Goal: Task Accomplishment & Management: Complete application form

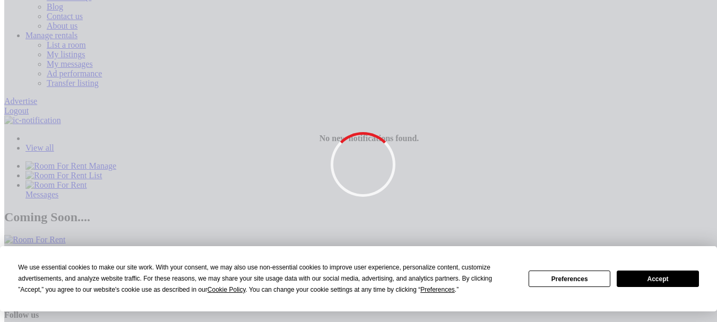
click at [664, 277] on button "Accept" at bounding box center [657, 279] width 82 height 16
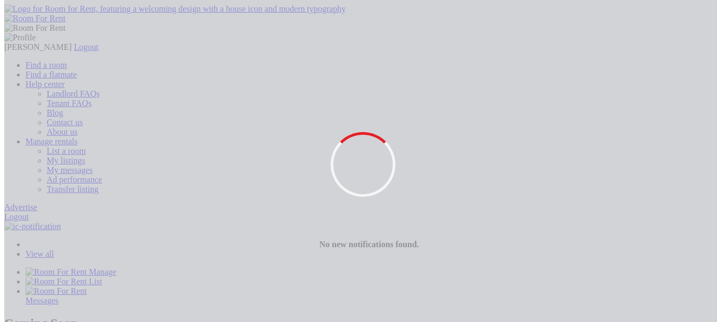
click at [86, 146] on link "List a room" at bounding box center [66, 150] width 39 height 9
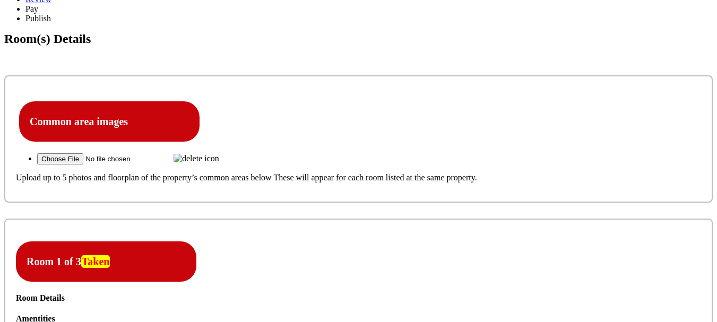
scroll to position [212, 0]
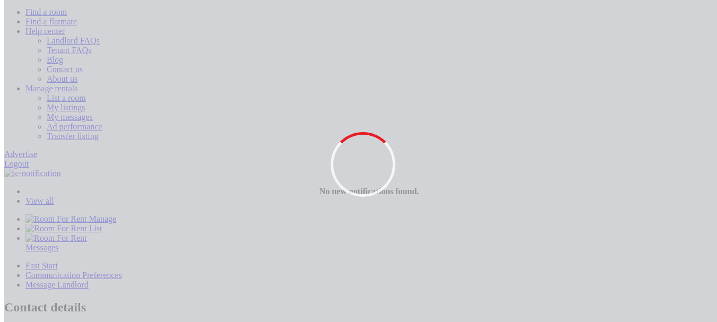
scroll to position [53, 0]
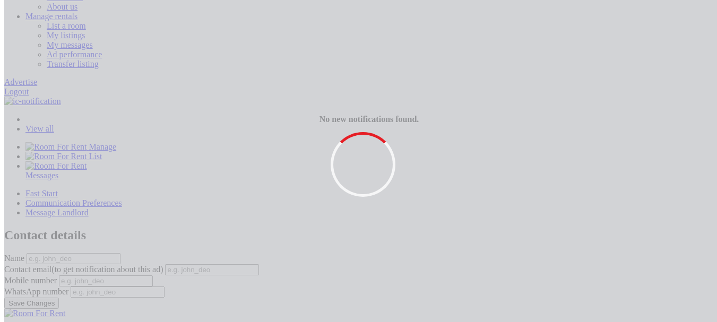
scroll to position [106, 0]
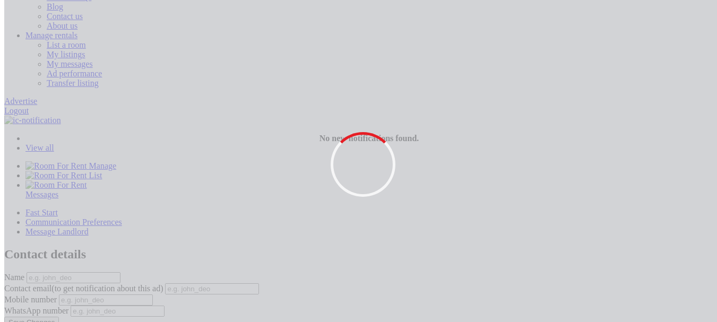
scroll to position [106, 0]
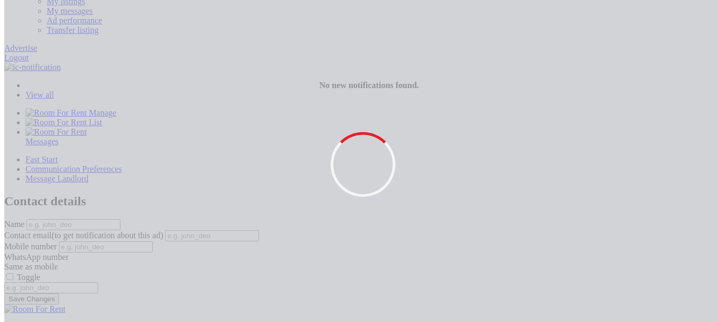
click at [13, 273] on input "WhatsApp number Same as mobile Toggle" at bounding box center [9, 276] width 7 height 7
checkbox input "false"
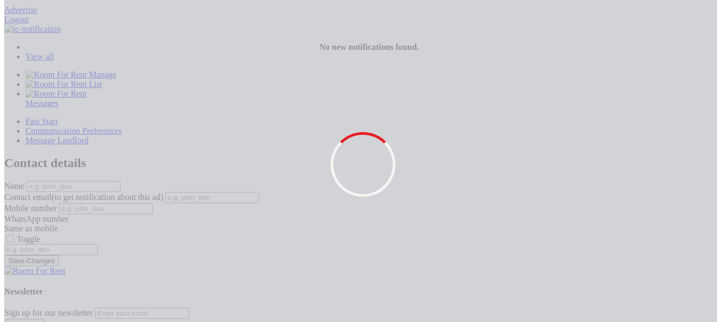
scroll to position [212, 0]
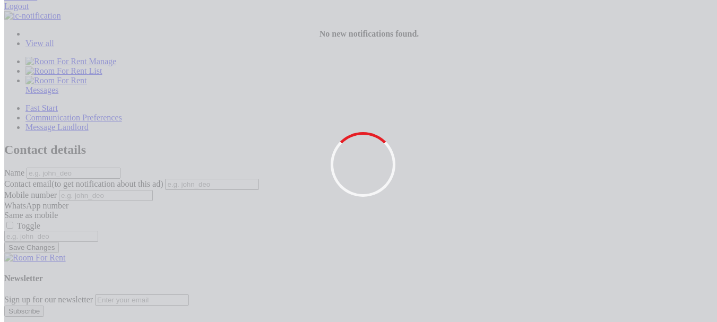
scroll to position [212, 0]
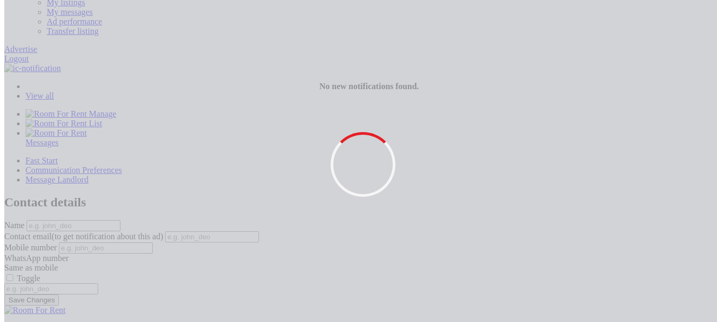
scroll to position [212, 0]
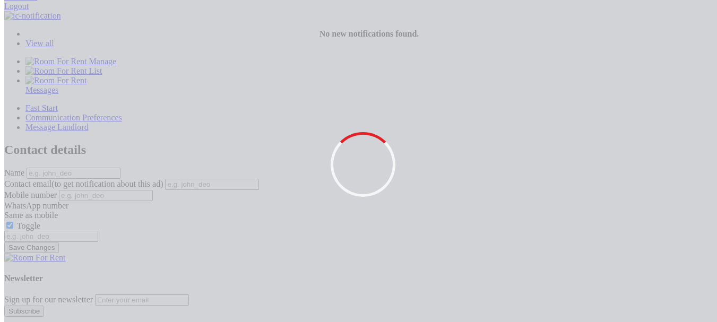
click at [40, 221] on label "Toggle" at bounding box center [28, 225] width 23 height 9
click at [13, 222] on input "Toggle" at bounding box center [9, 225] width 7 height 7
click at [40, 221] on label "Toggle" at bounding box center [28, 225] width 23 height 9
click at [13, 222] on input "Toggle" at bounding box center [9, 225] width 7 height 7
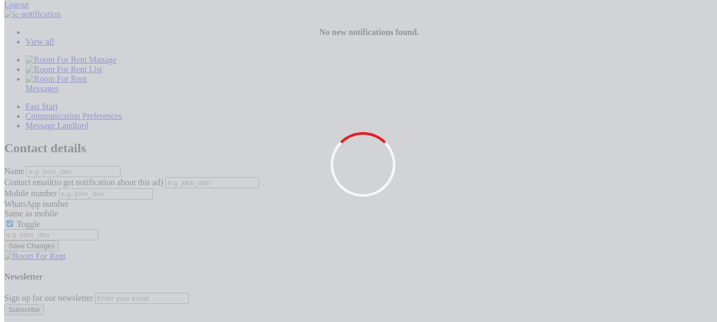
click at [40, 220] on label "Toggle" at bounding box center [28, 224] width 23 height 9
click at [13, 220] on input "Toggle" at bounding box center [9, 223] width 7 height 7
click at [40, 220] on label "Toggle" at bounding box center [28, 224] width 23 height 9
click at [13, 220] on input "Toggle" at bounding box center [9, 223] width 7 height 7
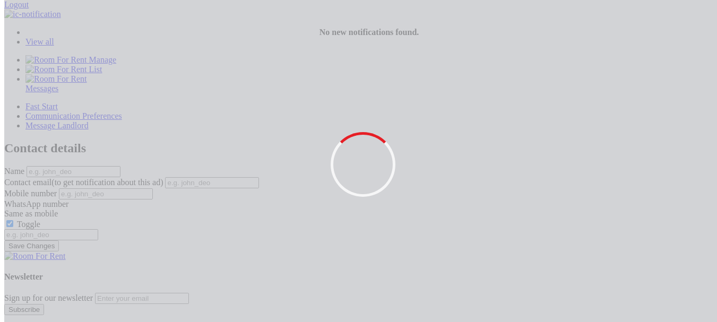
click at [40, 220] on label "Toggle" at bounding box center [28, 224] width 23 height 9
click at [13, 220] on input "Toggle" at bounding box center [9, 223] width 7 height 7
click at [40, 220] on label "Toggle" at bounding box center [28, 224] width 23 height 9
click at [13, 220] on input "Toggle" at bounding box center [9, 223] width 7 height 7
click at [40, 220] on label "Toggle" at bounding box center [28, 224] width 23 height 9
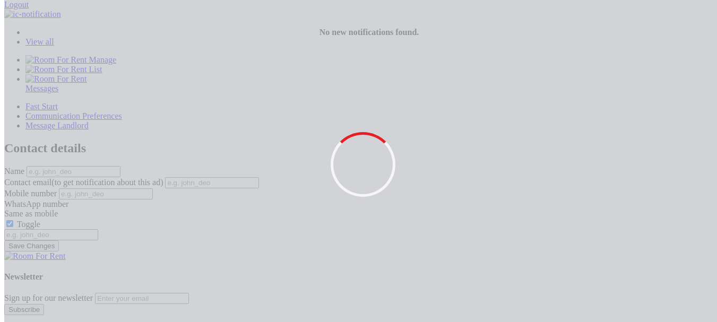
click at [13, 220] on input "Toggle" at bounding box center [9, 223] width 7 height 7
click at [40, 220] on label "Toggle" at bounding box center [28, 224] width 23 height 9
click at [13, 220] on input "Toggle" at bounding box center [9, 223] width 7 height 7
click at [40, 220] on label "Toggle" at bounding box center [28, 224] width 23 height 9
click at [13, 220] on input "Toggle" at bounding box center [9, 223] width 7 height 7
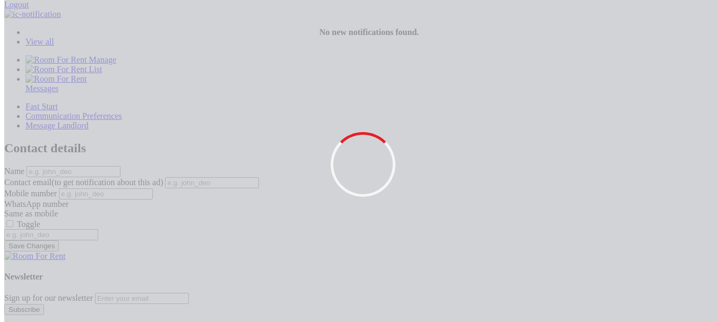
click at [40, 220] on label "Toggle" at bounding box center [28, 224] width 23 height 9
click at [13, 220] on input "Toggle" at bounding box center [9, 223] width 7 height 7
click at [40, 220] on label "Toggle" at bounding box center [28, 224] width 23 height 9
click at [13, 220] on input "Toggle" at bounding box center [9, 223] width 7 height 7
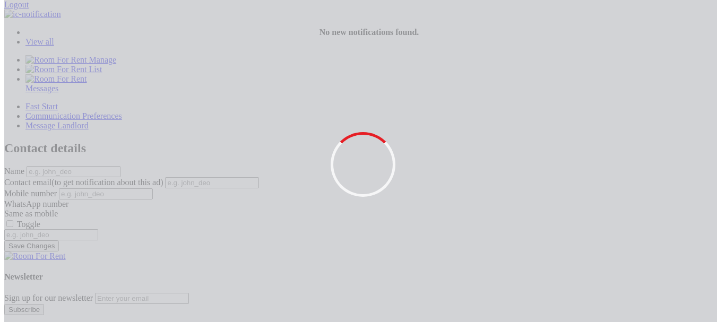
click at [40, 220] on label "Toggle" at bounding box center [28, 224] width 23 height 9
click at [13, 220] on input "Toggle" at bounding box center [9, 223] width 7 height 7
click at [40, 220] on label "Toggle" at bounding box center [28, 224] width 23 height 9
click at [13, 220] on input "Toggle" at bounding box center [9, 223] width 7 height 7
click at [40, 220] on label "Toggle" at bounding box center [28, 224] width 23 height 9
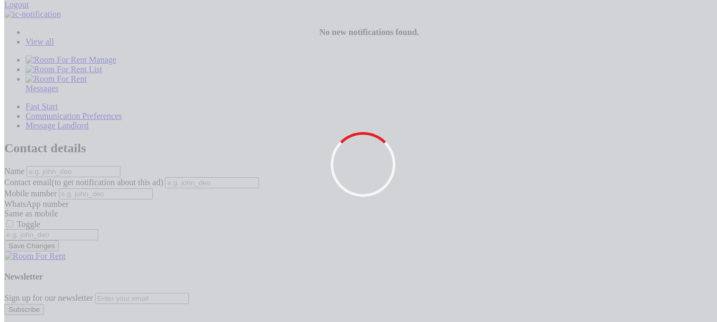
click at [13, 220] on input "Toggle" at bounding box center [9, 223] width 7 height 7
click at [40, 220] on label "Toggle" at bounding box center [28, 224] width 23 height 9
click at [13, 220] on input "Toggle" at bounding box center [9, 223] width 7 height 7
click at [40, 220] on label "Toggle" at bounding box center [28, 224] width 23 height 9
click at [13, 220] on input "Toggle" at bounding box center [9, 223] width 7 height 7
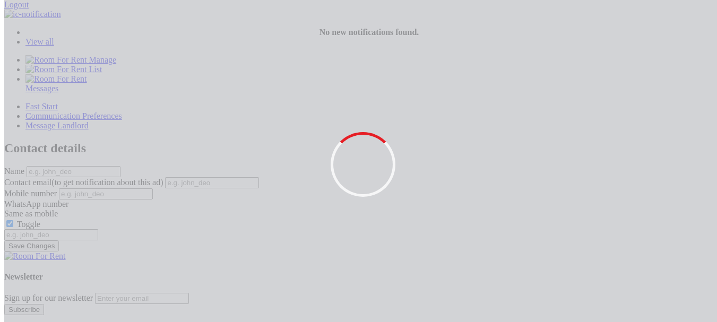
click at [40, 220] on label "Toggle" at bounding box center [28, 224] width 23 height 9
click at [13, 220] on input "Toggle" at bounding box center [9, 223] width 7 height 7
click at [395, 219] on div "Toggle" at bounding box center [358, 224] width 708 height 11
click at [40, 220] on label "Toggle" at bounding box center [28, 224] width 23 height 9
click at [13, 220] on input "Toggle" at bounding box center [9, 223] width 7 height 7
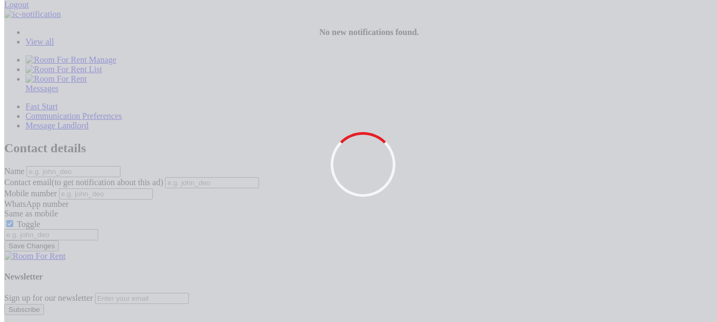
click at [40, 220] on label "Toggle" at bounding box center [28, 224] width 23 height 9
click at [13, 220] on input "Toggle" at bounding box center [9, 223] width 7 height 7
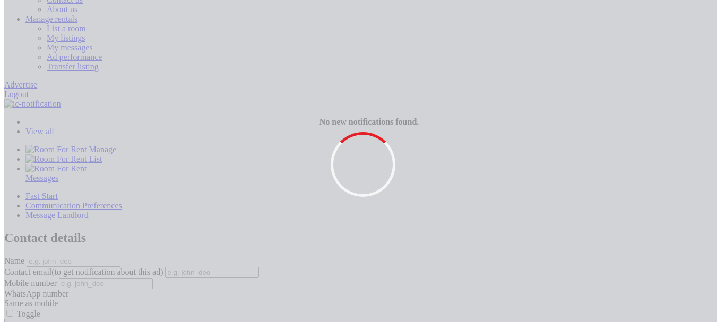
scroll to position [106, 0]
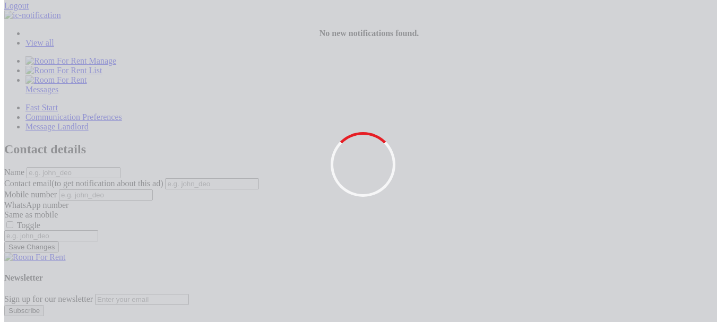
scroll to position [212, 0]
click at [40, 220] on label "Toggle" at bounding box center [28, 224] width 23 height 9
click at [13, 220] on input "Toggle" at bounding box center [9, 223] width 7 height 7
click at [40, 220] on label "Toggle" at bounding box center [28, 224] width 23 height 9
click at [13, 220] on input "Toggle" at bounding box center [9, 223] width 7 height 7
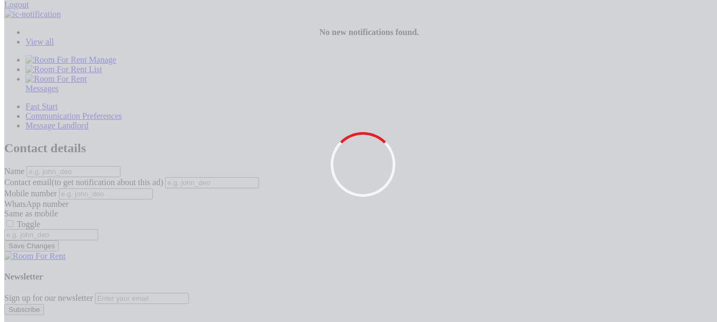
click at [40, 220] on label "Toggle" at bounding box center [28, 224] width 23 height 9
click at [13, 220] on input "Toggle" at bounding box center [9, 223] width 7 height 7
click at [58, 209] on span "Same as mobile" at bounding box center [31, 213] width 54 height 9
click at [40, 220] on label "Toggle" at bounding box center [28, 224] width 23 height 9
click at [13, 220] on input "Toggle" at bounding box center [9, 223] width 7 height 7
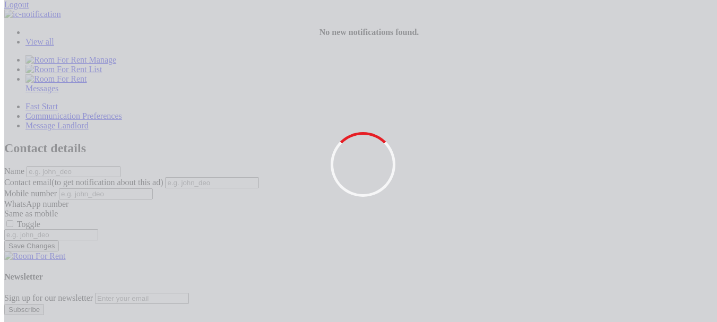
click at [40, 220] on label "Toggle" at bounding box center [28, 224] width 23 height 9
click at [13, 220] on input "Toggle" at bounding box center [9, 223] width 7 height 7
click at [40, 220] on label "Toggle" at bounding box center [28, 224] width 23 height 9
click at [13, 220] on input "Toggle" at bounding box center [9, 223] width 7 height 7
click at [40, 220] on label "Toggle" at bounding box center [28, 224] width 23 height 9
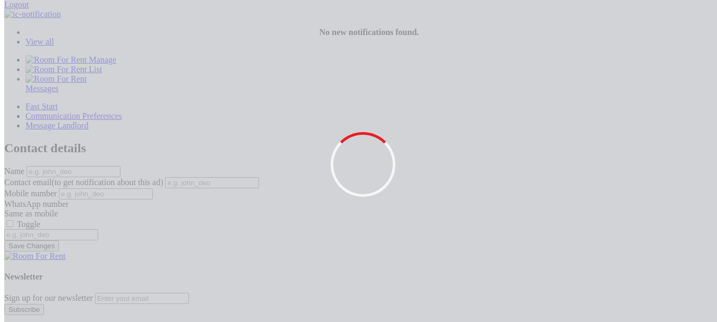
click at [13, 220] on input "Toggle" at bounding box center [9, 223] width 7 height 7
click at [40, 220] on label "Toggle" at bounding box center [28, 224] width 23 height 9
click at [13, 220] on input "Toggle" at bounding box center [9, 223] width 7 height 7
click at [40, 220] on label "Toggle" at bounding box center [28, 224] width 23 height 9
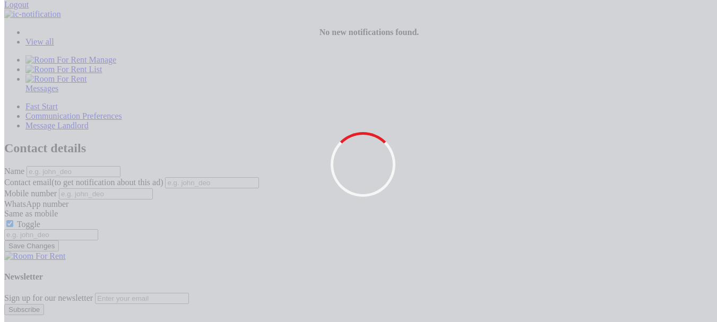
click at [13, 220] on input "Toggle" at bounding box center [9, 223] width 7 height 7
drag, startPoint x: 398, startPoint y: 138, endPoint x: 393, endPoint y: 140, distance: 5.7
click at [40, 220] on label "Toggle" at bounding box center [28, 224] width 23 height 9
click at [13, 220] on input "Toggle" at bounding box center [9, 223] width 7 height 7
click at [40, 220] on label "Toggle" at bounding box center [28, 224] width 23 height 9
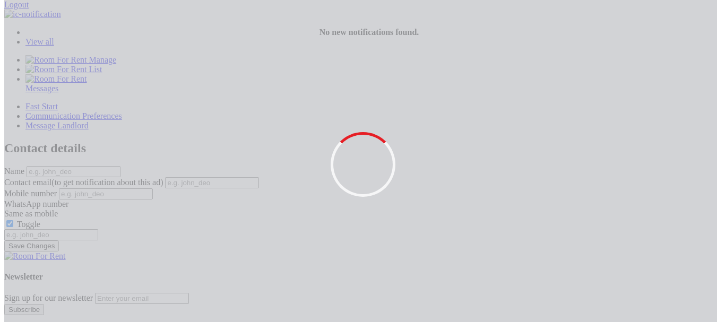
click at [13, 220] on input "Toggle" at bounding box center [9, 223] width 7 height 7
click at [40, 220] on label "Toggle" at bounding box center [28, 224] width 23 height 9
click at [13, 220] on input "Toggle" at bounding box center [9, 223] width 7 height 7
click at [40, 220] on label "Toggle" at bounding box center [28, 224] width 23 height 9
click at [13, 220] on input "Toggle" at bounding box center [9, 223] width 7 height 7
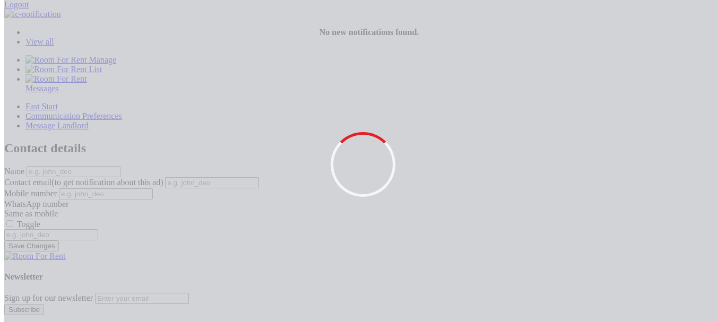
click at [40, 220] on label "Toggle" at bounding box center [28, 224] width 23 height 9
click at [13, 220] on input "Toggle" at bounding box center [9, 223] width 7 height 7
click at [40, 220] on label "Toggle" at bounding box center [28, 224] width 23 height 9
click at [13, 220] on input "Toggle" at bounding box center [9, 223] width 7 height 7
click at [40, 220] on label "Toggle" at bounding box center [28, 224] width 23 height 9
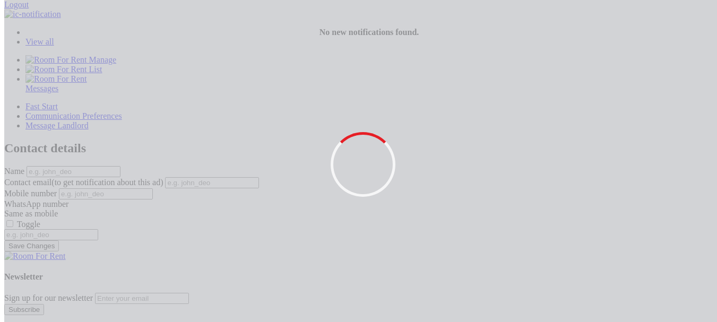
click at [13, 220] on input "Toggle" at bounding box center [9, 223] width 7 height 7
click at [40, 220] on label "Toggle" at bounding box center [28, 224] width 23 height 9
click at [13, 220] on input "Toggle" at bounding box center [9, 223] width 7 height 7
click at [40, 220] on label "Toggle" at bounding box center [28, 224] width 23 height 9
click at [13, 220] on input "Toggle" at bounding box center [9, 223] width 7 height 7
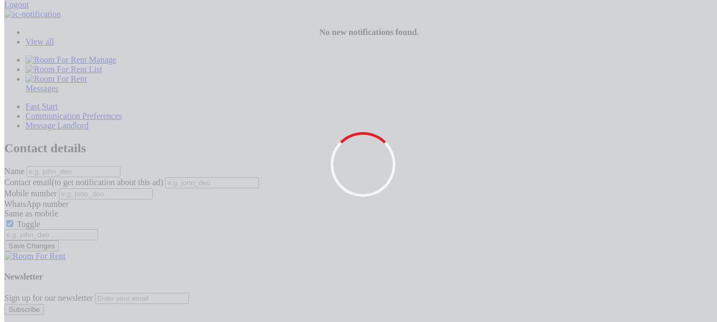
click at [40, 220] on label "Toggle" at bounding box center [28, 224] width 23 height 9
click at [13, 220] on input "Toggle" at bounding box center [9, 223] width 7 height 7
click at [40, 220] on label "Toggle" at bounding box center [28, 224] width 23 height 9
click at [13, 220] on input "Toggle" at bounding box center [9, 223] width 7 height 7
click at [40, 220] on label "Toggle" at bounding box center [28, 224] width 23 height 9
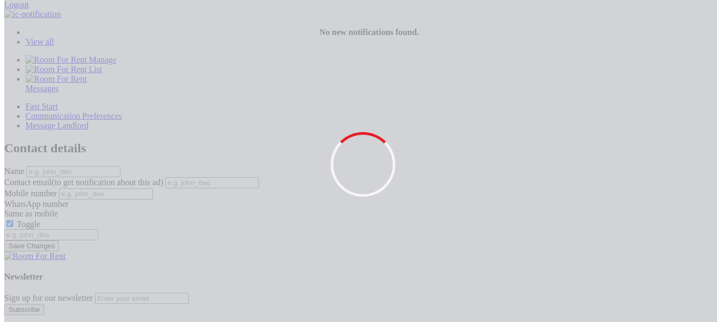
click at [13, 220] on input "Toggle" at bounding box center [9, 223] width 7 height 7
click at [40, 220] on label "Toggle" at bounding box center [28, 224] width 23 height 9
click at [13, 220] on input "Toggle" at bounding box center [9, 223] width 7 height 7
click at [40, 220] on label "Toggle" at bounding box center [28, 224] width 23 height 9
click at [13, 220] on input "Toggle" at bounding box center [9, 223] width 7 height 7
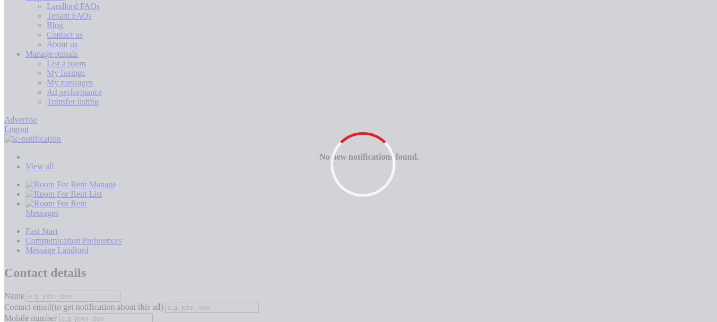
scroll to position [106, 0]
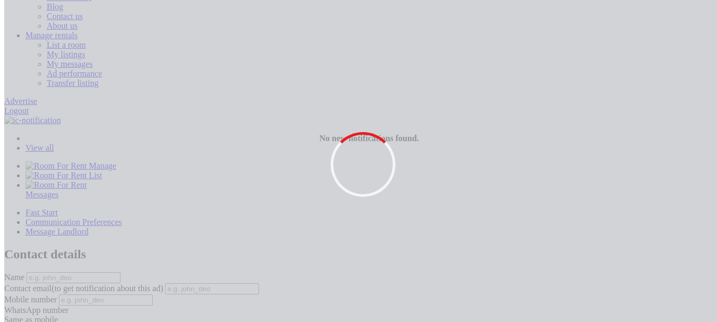
scroll to position [106, 0]
click at [57, 295] on label "Mobile number" at bounding box center [30, 299] width 53 height 9
click at [181, 208] on div "Fast Start Communication Preferences Message Landlord Contact details Name Cont…" at bounding box center [358, 283] width 708 height 150
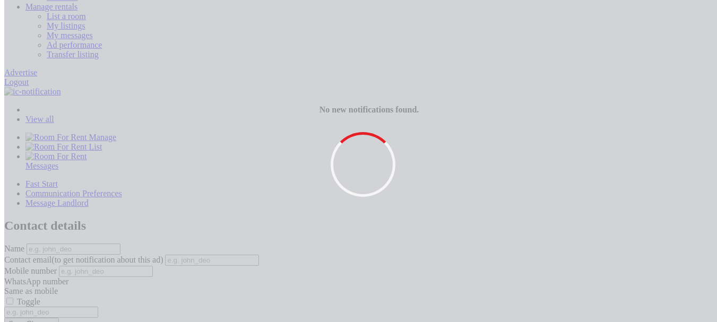
scroll to position [106, 0]
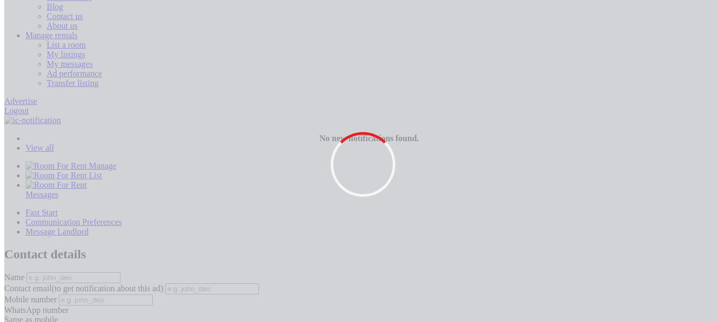
click at [182, 208] on div "Fast Start Communication Preferences Message Landlord Contact details Name Cont…" at bounding box center [358, 283] width 708 height 150
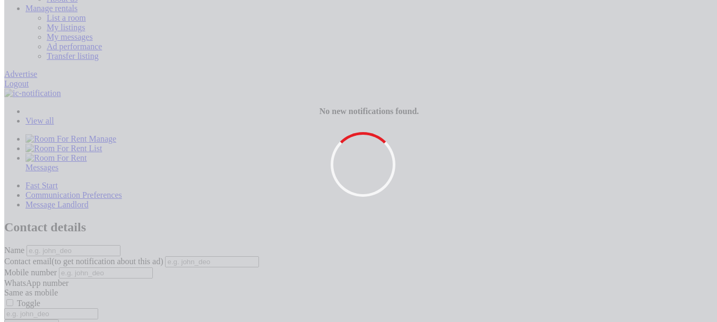
scroll to position [159, 0]
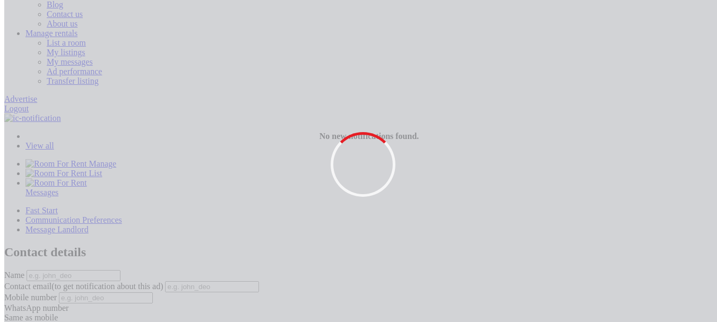
click at [40, 322] on label "Toggle" at bounding box center [28, 328] width 23 height 9
click at [13, 322] on input "Toggle" at bounding box center [9, 327] width 7 height 7
click at [40, 322] on label "Toggle" at bounding box center [28, 328] width 23 height 9
click at [13, 322] on input "Toggle" at bounding box center [9, 327] width 7 height 7
click at [40, 322] on label "Toggle" at bounding box center [28, 328] width 23 height 9
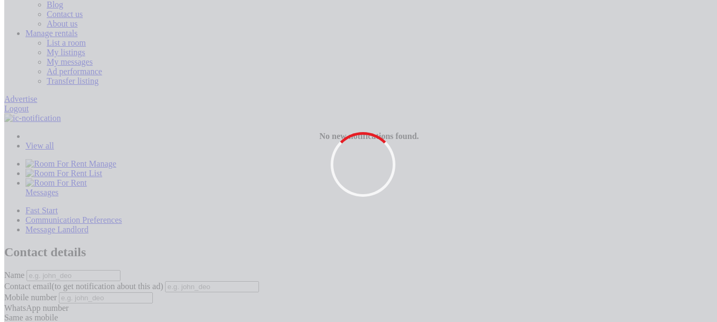
click at [13, 322] on input "Toggle" at bounding box center [9, 327] width 7 height 7
click at [40, 322] on label "Toggle" at bounding box center [28, 328] width 23 height 9
click at [13, 322] on input "Toggle" at bounding box center [9, 327] width 7 height 7
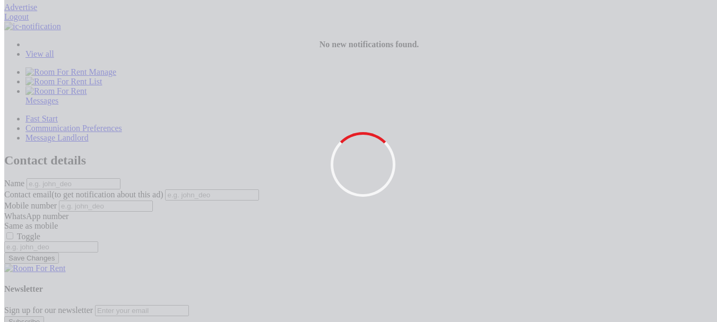
scroll to position [214, 0]
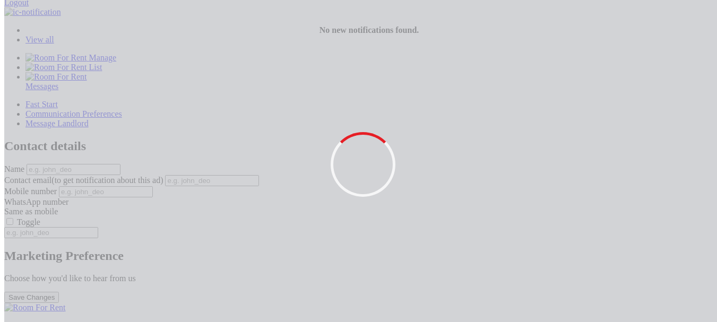
scroll to position [214, 0]
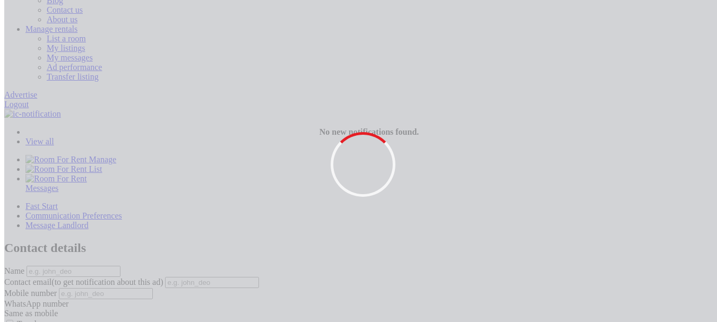
scroll to position [108, 0]
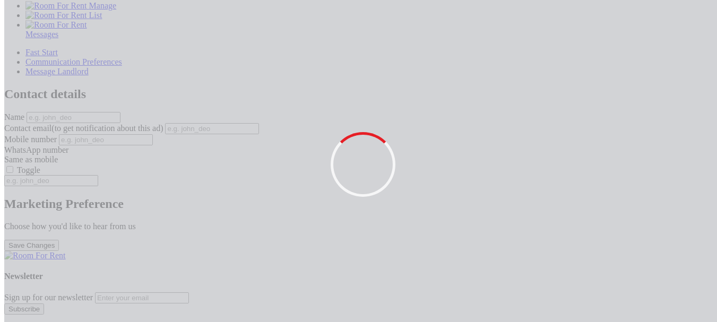
scroll to position [270, 0]
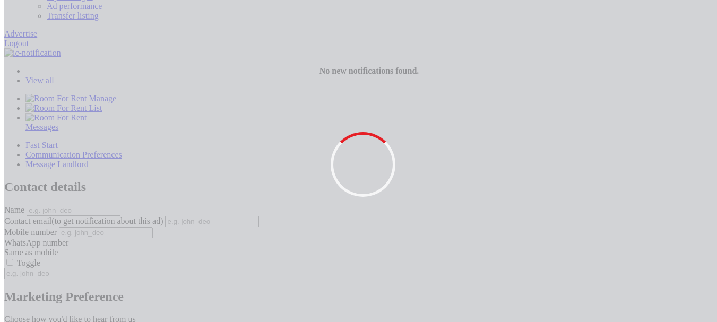
scroll to position [214, 0]
